Goal: Task Accomplishment & Management: Manage account settings

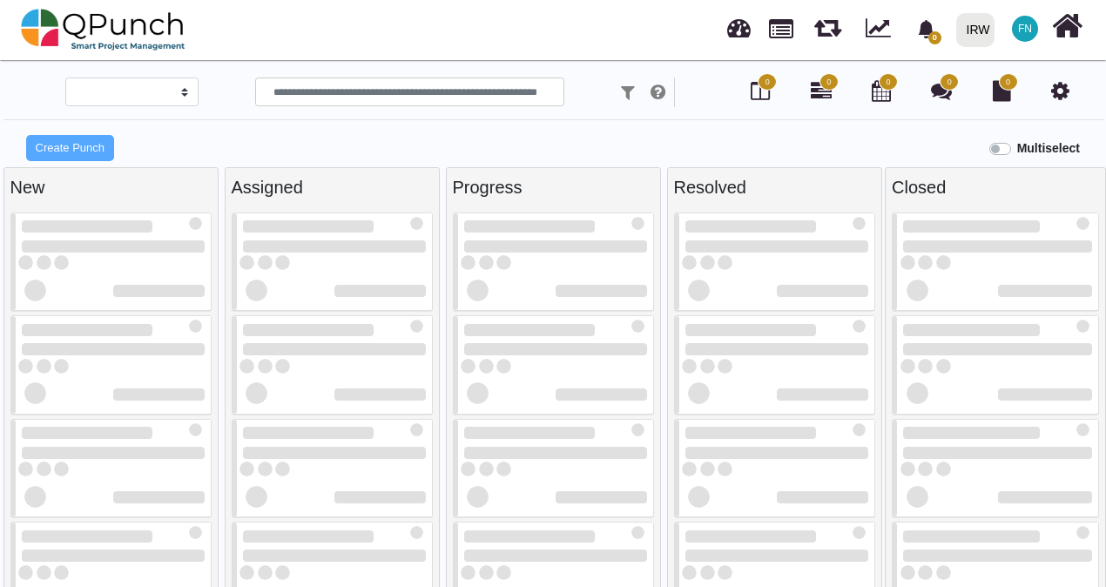
select select
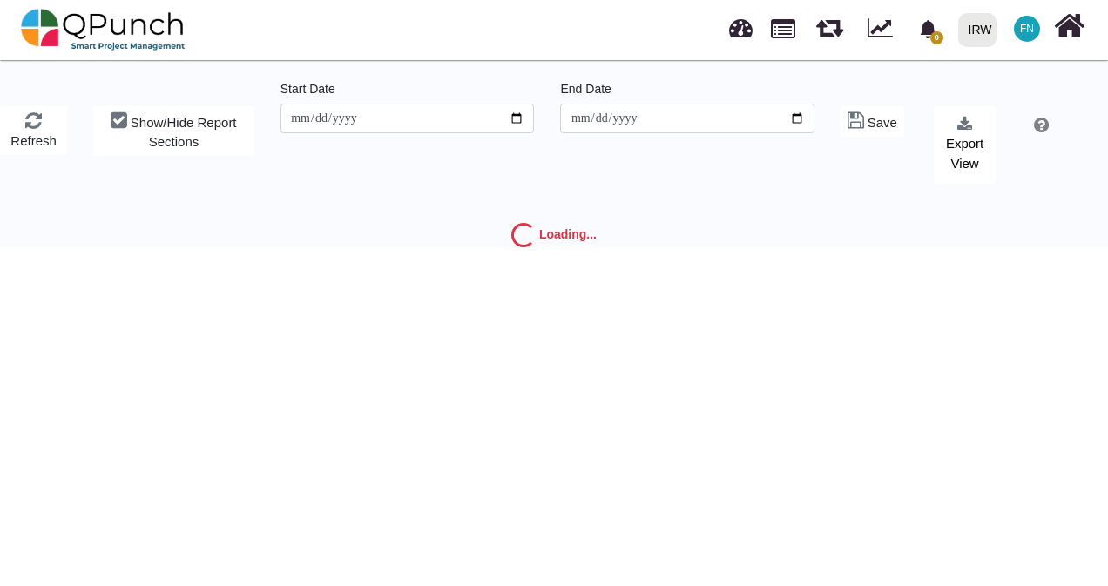
type input "**********"
